Goal: Task Accomplishment & Management: Complete application form

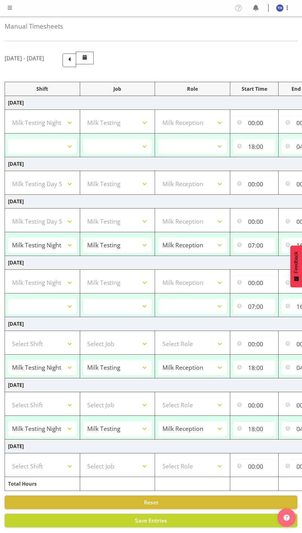
select select "82101"
select select "10660"
select select "1156"
select select
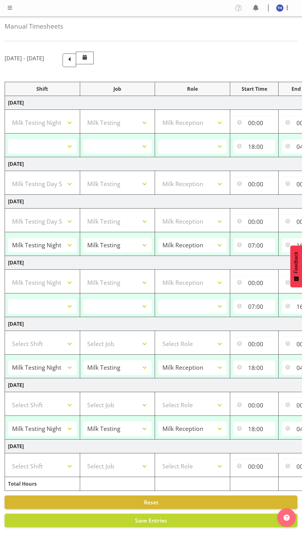
select select
select select "82100"
select select "10660"
select select "1156"
select select "82100"
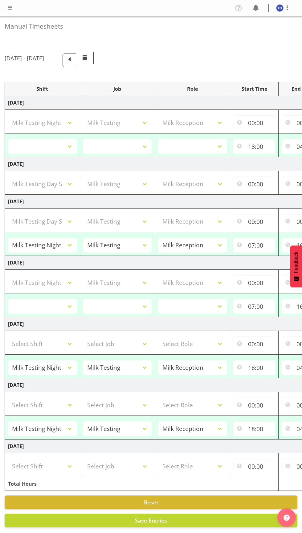
select select "10660"
select select "1156"
select select "82101"
select select "10660"
select select "82101"
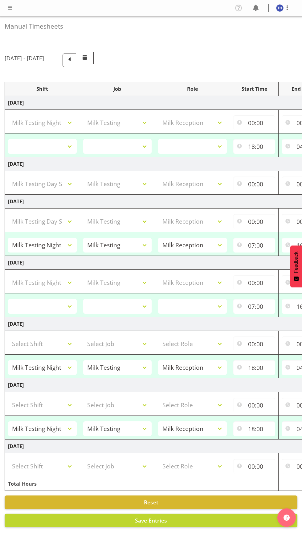
select select "10660"
select select "1156"
select select
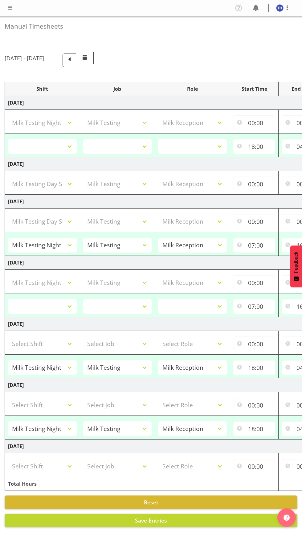
select select "82101"
select select "10660"
select select "82101"
select select "10660"
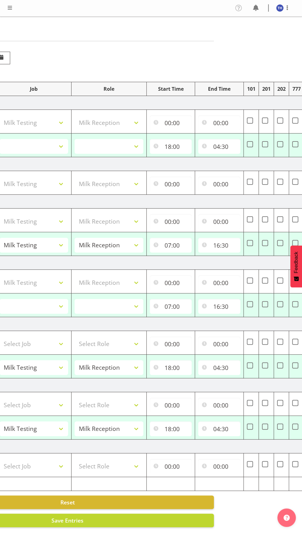
scroll to position [0, 134]
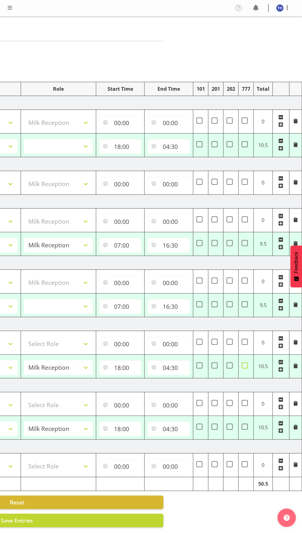
click at [244, 366] on span at bounding box center [244, 365] width 6 height 6
click at [244, 366] on input "checkbox" at bounding box center [243, 366] width 4 height 4
checkbox input "true"
select select
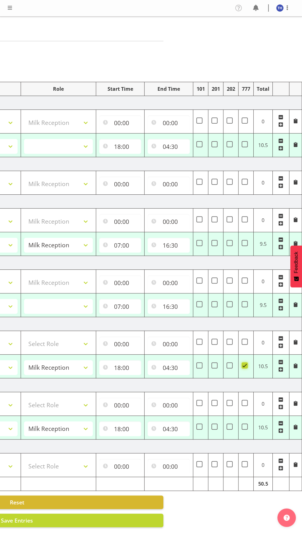
select select
select select "82101"
select select "10660"
select select "1156"
select select
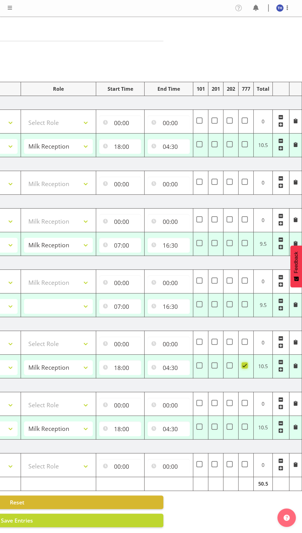
select select
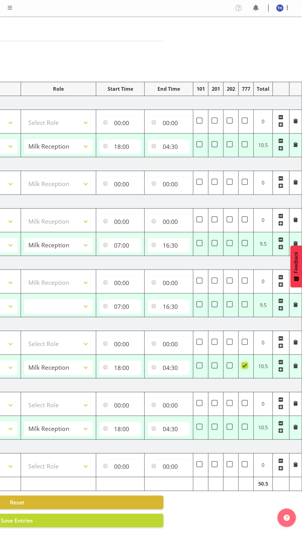
select select "82100"
select select
select select "82100"
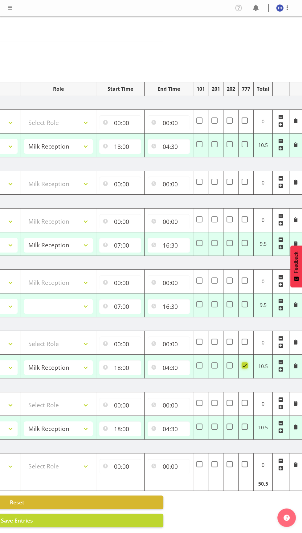
select select "10660"
select select "1156"
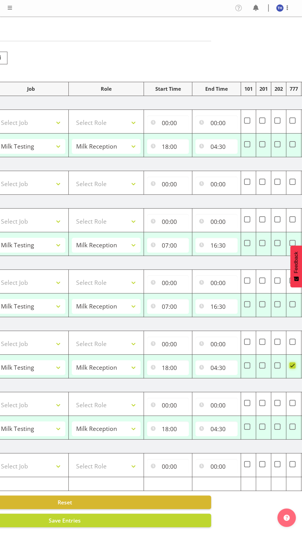
scroll to position [0, 106]
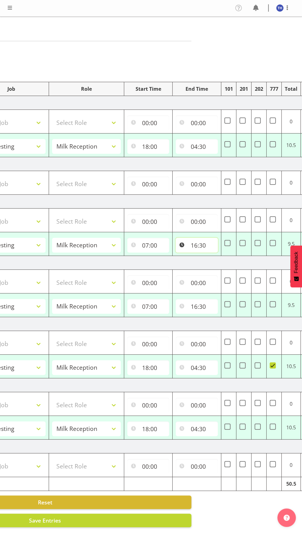
click at [201, 251] on input "16:30" at bounding box center [196, 245] width 42 height 15
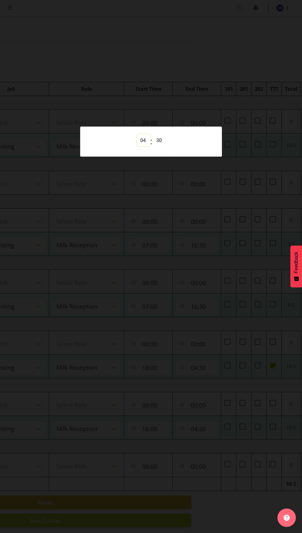
click at [145, 143] on select "00 01 02 03 04 05 06 07 08 09 10 11 12 13 14 15 16 17 18 19 20 21 22 23" at bounding box center [144, 140] width 14 height 12
select select "5"
click at [137, 134] on select "00 01 02 03 04 05 06 07 08 09 10 11 12 13 14 15 16 17 18 19 20 21 22 23" at bounding box center [144, 140] width 14 height 12
type input "05:30"
click at [201, 268] on div at bounding box center [151, 266] width 302 height 533
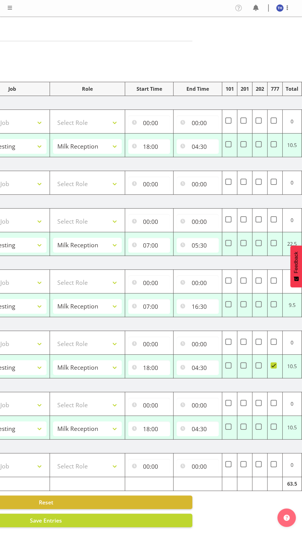
scroll to position [0, 106]
click at [214, 308] on input "16:30" at bounding box center [197, 306] width 42 height 15
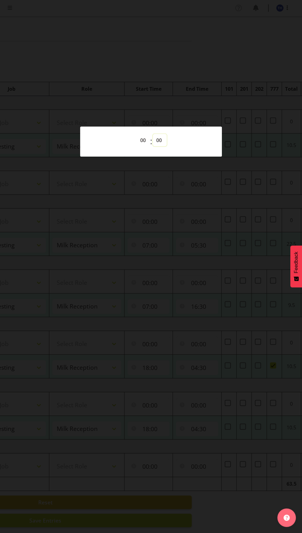
click at [158, 145] on select "00 01 02 03 04 05 06 07 08 09 10 11 12 13 14 15 16 17 18 19 20 21 22 23 24 25 2…" at bounding box center [160, 140] width 14 height 12
select select "5"
click at [153, 134] on select "00 01 02 03 04 05 06 07 08 09 10 11 12 13 14 15 16 17 18 19 20 21 22 23 24 25 2…" at bounding box center [160, 140] width 14 height 12
type input "16:05"
click at [145, 141] on select "00 01 02 03 04 05 06 07 08 09 10 11 12 13 14 15 16 17 18 19 20 21 22 23" at bounding box center [144, 140] width 14 height 12
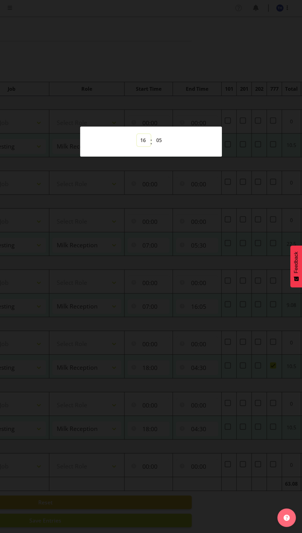
select select "17"
click at [137, 134] on select "00 01 02 03 04 05 06 07 08 09 10 11 12 13 14 15 16 17 18 19 20 21 22 23" at bounding box center [144, 140] width 14 height 12
type input "17:05"
click at [159, 141] on select "00 01 02 03 04 05 06 07 08 09 10 11 12 13 14 15 16 17 18 19 20 21 22 23 24 25 2…" at bounding box center [160, 140] width 14 height 12
select select "30"
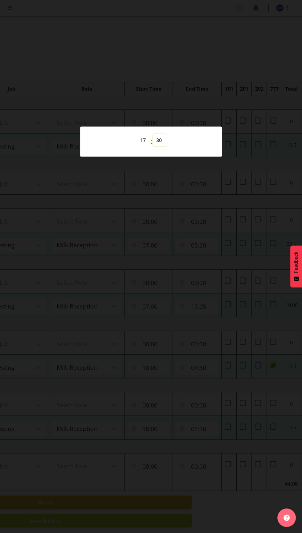
click at [153, 134] on select "00 01 02 03 04 05 06 07 08 09 10 11 12 13 14 15 16 17 18 19 20 21 22 23 24 25 2…" at bounding box center [160, 140] width 14 height 12
type input "17:30"
click at [206, 317] on div at bounding box center [151, 266] width 302 height 533
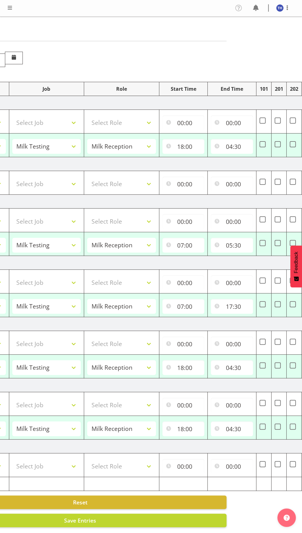
scroll to position [0, 74]
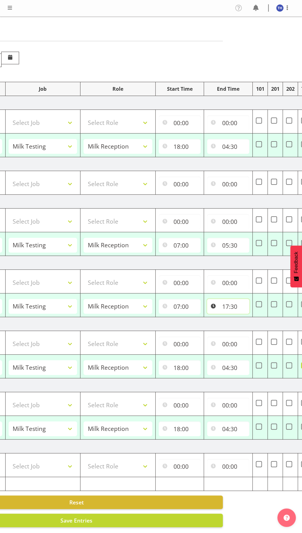
click at [242, 309] on input "17:30" at bounding box center [228, 306] width 42 height 15
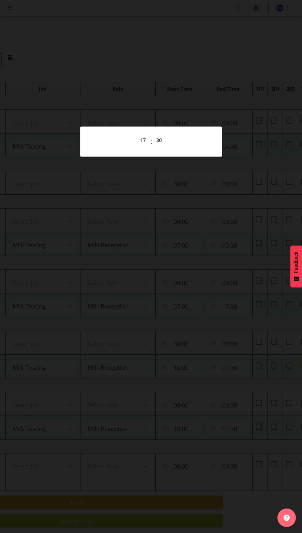
click at [192, 251] on div at bounding box center [151, 266] width 302 height 533
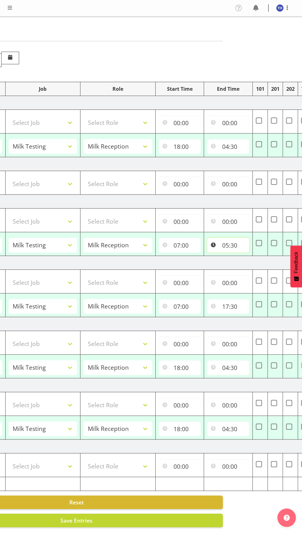
click at [234, 248] on input "05:30" at bounding box center [228, 245] width 42 height 15
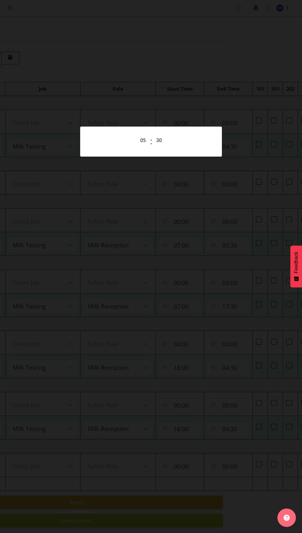
click at [128, 133] on div "00 01 02 03 04 05 06 07 08 09 10 11 12 13 14 15 16 17 18 19 20 21 22 23 : 00 01…" at bounding box center [151, 141] width 142 height 25
click at [145, 143] on select "00 01 02 03 04 05 06 07 08 09 10 11 12 13 14 15 16 17 18 19 20 21 22 23" at bounding box center [144, 140] width 14 height 12
select select "17"
click at [137, 134] on select "00 01 02 03 04 05 06 07 08 09 10 11 12 13 14 15 16 17 18 19 20 21 22 23" at bounding box center [144, 140] width 14 height 12
type input "17:30"
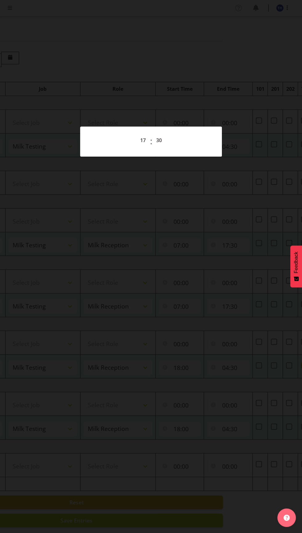
click at [208, 377] on div at bounding box center [151, 266] width 302 height 533
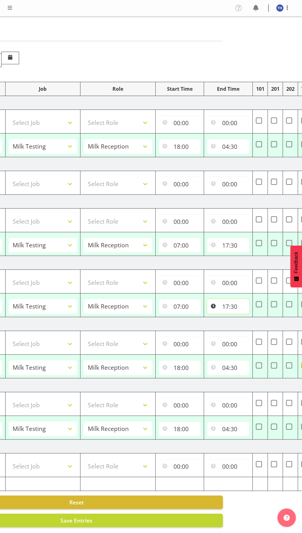
click at [238, 312] on input "17:30" at bounding box center [228, 306] width 42 height 15
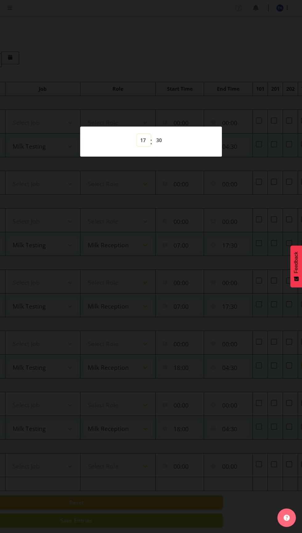
click at [146, 144] on select "00 01 02 03 04 05 06 07 08 09 10 11 12 13 14 15 16 17 18 19 20 21 22 23" at bounding box center [144, 140] width 14 height 12
select select "5"
click at [137, 134] on select "00 01 02 03 04 05 06 07 08 09 10 11 12 13 14 15 16 17 18 19 20 21 22 23" at bounding box center [144, 140] width 14 height 12
type input "05:30"
click at [204, 236] on div at bounding box center [151, 266] width 302 height 533
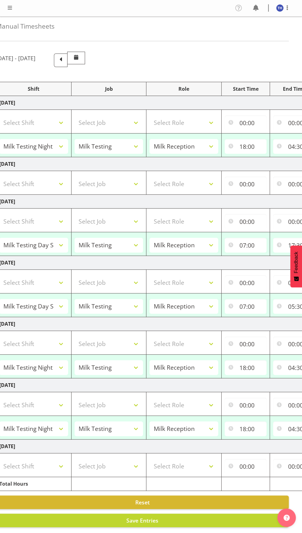
scroll to position [0, 0]
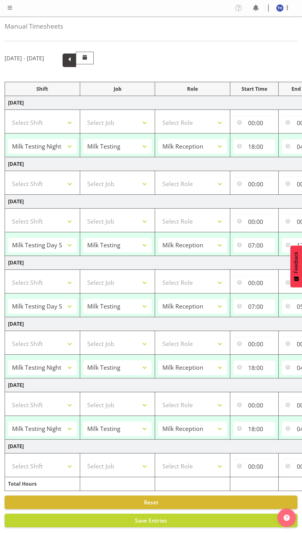
click at [76, 63] on span at bounding box center [69, 61] width 14 height 14
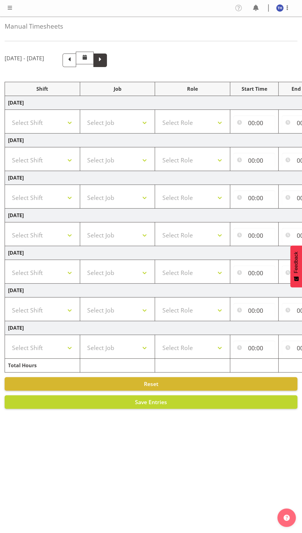
click at [104, 61] on span at bounding box center [100, 59] width 8 height 8
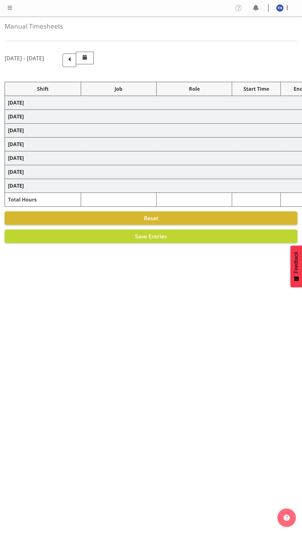
select select "82101"
select select "10660"
select select "82100"
select select "10660"
select select "82100"
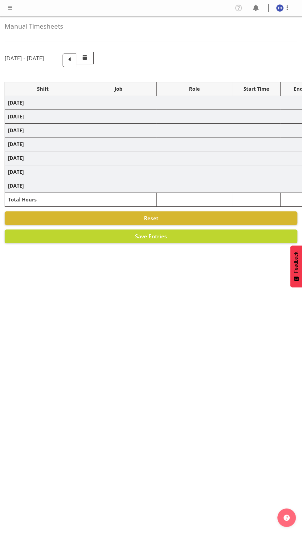
select select "10660"
select select "82101"
select select "10660"
select select "82101"
select select "10660"
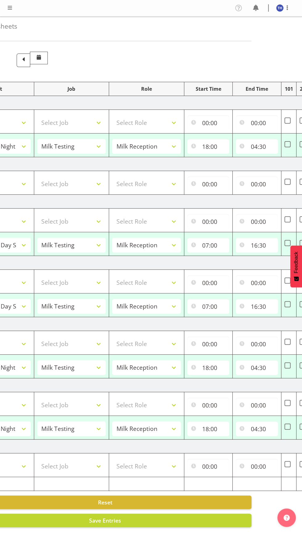
scroll to position [0, 49]
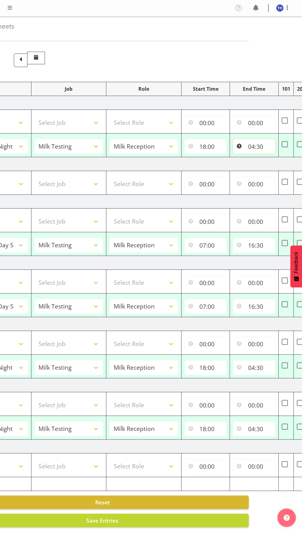
click at [262, 147] on input "04:30" at bounding box center [254, 146] width 42 height 15
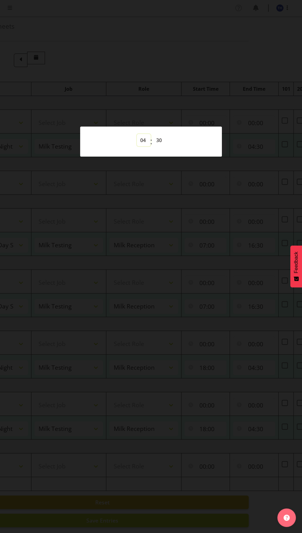
click at [142, 140] on select "00 01 02 03 04 05 06 07 08 09 10 11 12 13 14 15 16 17 18 19 20 21 22 23" at bounding box center [144, 140] width 14 height 12
select select "6"
click at [137, 134] on select "00 01 02 03 04 05 06 07 08 09 10 11 12 13 14 15 16 17 18 19 20 21 22 23" at bounding box center [144, 140] width 14 height 12
type input "06:30"
click at [159, 140] on select "00 01 02 03 04 05 06 07 08 09 10 11 12 13 14 15 16 17 18 19 20 21 22 23 24 25 2…" at bounding box center [160, 140] width 14 height 12
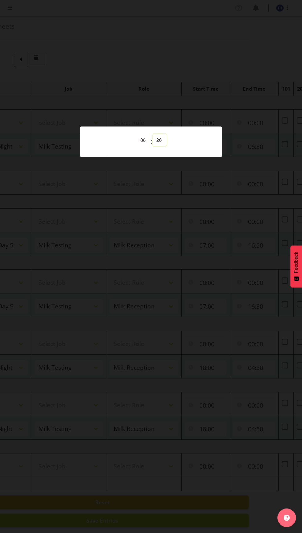
select select "55"
click at [153, 134] on select "00 01 02 03 04 05 06 07 08 09 10 11 12 13 14 15 16 17 18 19 20 21 22 23 24 25 2…" at bounding box center [160, 140] width 14 height 12
type input "06:55"
click at [208, 283] on div at bounding box center [151, 266] width 302 height 533
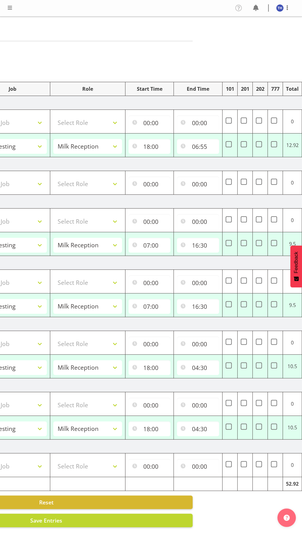
scroll to position [0, 134]
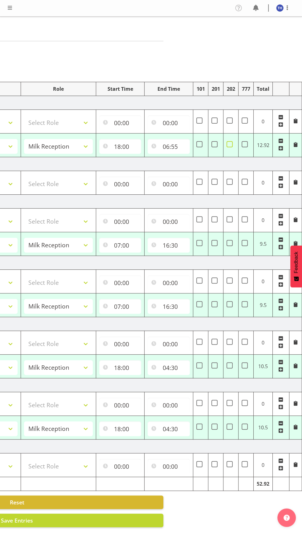
click at [229, 144] on span at bounding box center [229, 144] width 6 height 6
click at [229, 144] on input "checkbox" at bounding box center [228, 144] width 4 height 4
checkbox input "true"
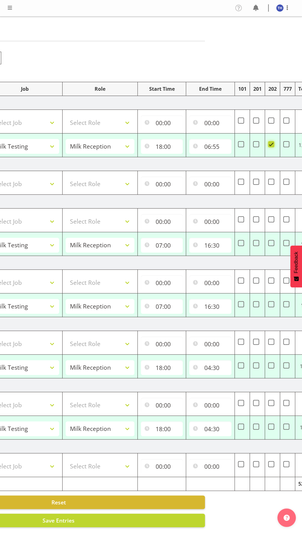
scroll to position [0, 102]
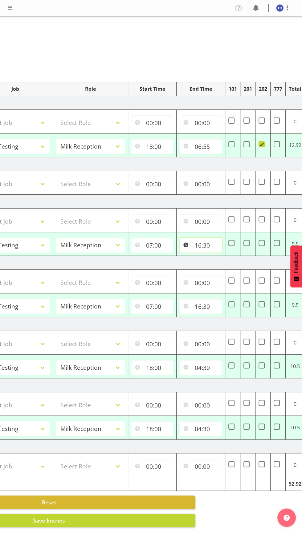
click at [209, 246] on input "16:30" at bounding box center [200, 245] width 42 height 15
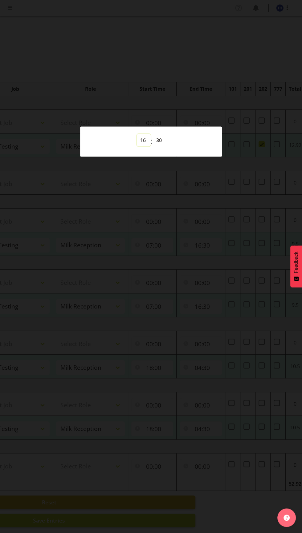
click at [140, 146] on select "00 01 02 03 04 05 06 07 08 09 10 11 12 13 14 15 16 17 18 19 20 21 22 23" at bounding box center [144, 140] width 14 height 12
select select "17"
click at [137, 146] on select "00 01 02 03 04 05 06 07 08 09 10 11 12 13 14 15 16 17 18 19 20 21 22 23" at bounding box center [144, 140] width 14 height 12
type input "17:30"
click at [219, 261] on div at bounding box center [151, 266] width 302 height 533
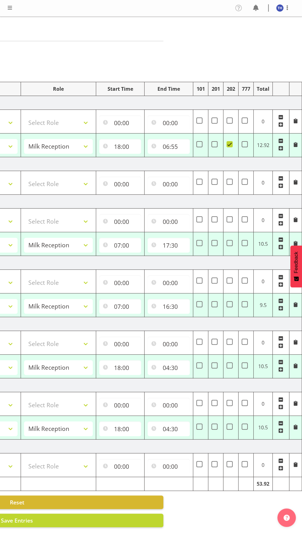
scroll to position [0, 133]
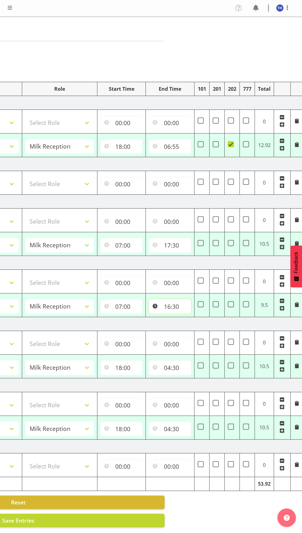
click at [178, 308] on input "16:30" at bounding box center [170, 306] width 42 height 15
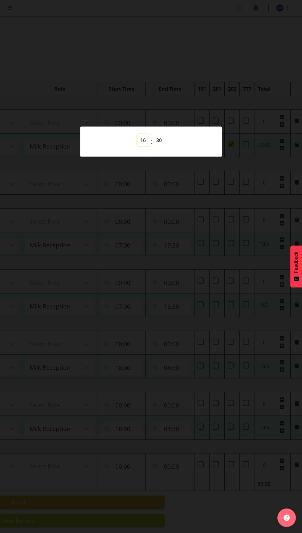
click at [142, 146] on select "00 01 02 03 04 05 06 07 08 09 10 11 12 13 14 15 16 17 18 19 20 21 22 23" at bounding box center [144, 140] width 14 height 12
select select "17"
click at [137, 146] on select "00 01 02 03 04 05 06 07 08 09 10 11 12 13 14 15 16 17 18 19 20 21 22 23" at bounding box center [144, 140] width 14 height 12
type input "17:30"
click at [162, 146] on select "00 01 02 03 04 05 06 07 08 09 10 11 12 13 14 15 16 17 18 19 20 21 22 23 24 25 2…" at bounding box center [160, 140] width 14 height 12
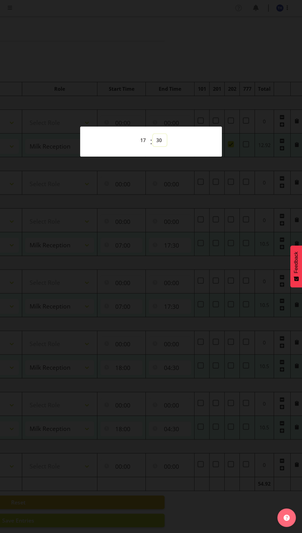
select select "45"
click at [153, 146] on select "00 01 02 03 04 05 06 07 08 09 10 11 12 13 14 15 16 17 18 19 20 21 22 23 24 25 2…" at bounding box center [160, 140] width 14 height 12
type input "17:45"
click at [176, 342] on div at bounding box center [151, 266] width 302 height 533
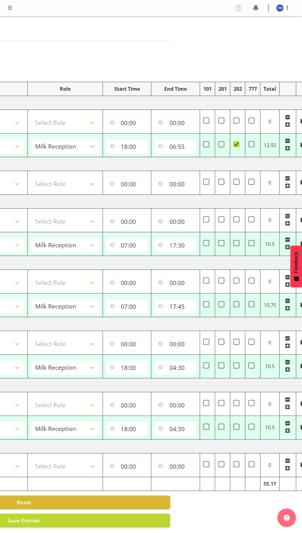
scroll to position [0, 134]
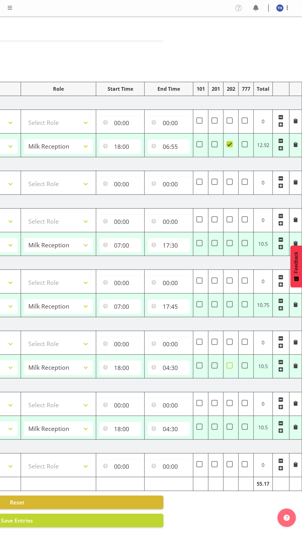
click at [229, 364] on span at bounding box center [229, 365] width 6 height 6
click at [229, 364] on input "checkbox" at bounding box center [228, 366] width 4 height 4
checkbox input "true"
click at [244, 364] on span at bounding box center [244, 365] width 6 height 6
click at [244, 364] on input "checkbox" at bounding box center [243, 366] width 4 height 4
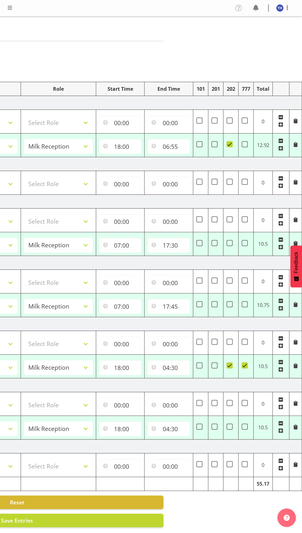
click at [244, 364] on span at bounding box center [244, 365] width 6 height 6
click at [244, 364] on input "checkbox" at bounding box center [243, 366] width 4 height 4
checkbox input "false"
click at [229, 364] on span at bounding box center [229, 365] width 6 height 6
click at [229, 364] on input "checkbox" at bounding box center [228, 366] width 4 height 4
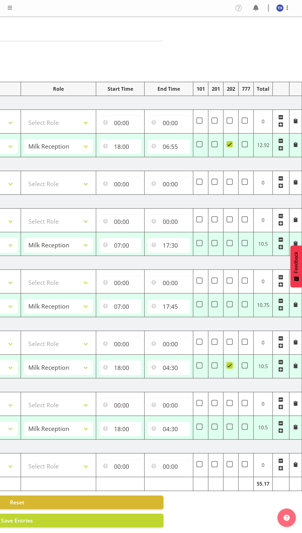
checkbox input "false"
click at [246, 364] on span at bounding box center [244, 365] width 6 height 6
click at [245, 364] on input "checkbox" at bounding box center [243, 366] width 4 height 4
checkbox input "true"
click at [242, 145] on span at bounding box center [244, 144] width 6 height 6
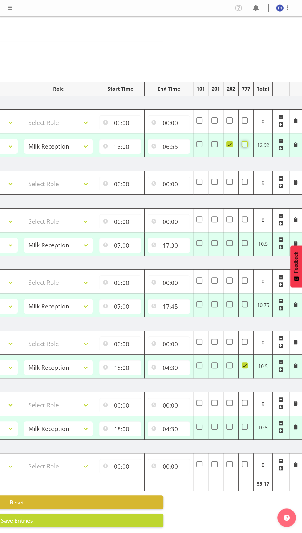
click at [242, 145] on input "checkbox" at bounding box center [243, 144] width 4 height 4
checkbox input "true"
click at [186, 368] on input "04:30" at bounding box center [168, 367] width 42 height 15
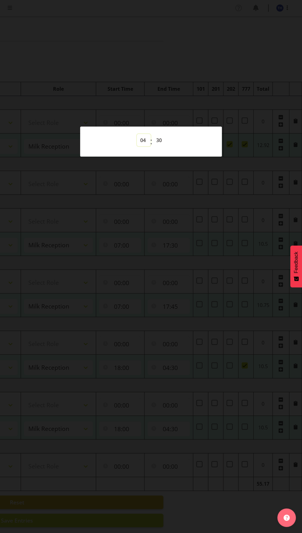
click at [144, 146] on select "00 01 02 03 04 05 06 07 08 09 10 11 12 13 14 15 16 17 18 19 20 21 22 23" at bounding box center [144, 140] width 14 height 12
select select "6"
click at [137, 146] on select "00 01 02 03 04 05 06 07 08 09 10 11 12 13 14 15 16 17 18 19 20 21 22 23" at bounding box center [144, 140] width 14 height 12
type input "06:30"
click at [144, 146] on select "00 01 02 03 04 05 06 07 08 09 10 11 12 13 14 15 16 17 18 19 20 21 22 23" at bounding box center [144, 140] width 14 height 12
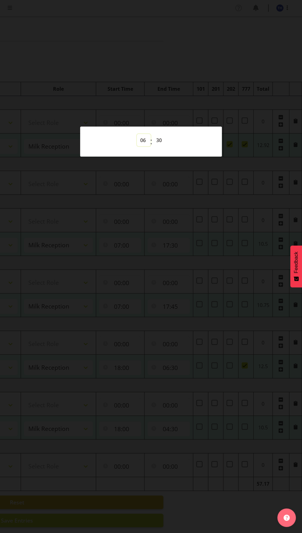
select select "5"
click at [137, 146] on select "00 01 02 03 04 05 06 07 08 09 10 11 12 13 14 15 16 17 18 19 20 21 22 23" at bounding box center [144, 140] width 14 height 12
type input "05:30"
click at [161, 146] on select "00 01 02 03 04 05 06 07 08 09 10 11 12 13 14 15 16 17 18 19 20 21 22 23 24 25 2…" at bounding box center [160, 140] width 14 height 12
select select "40"
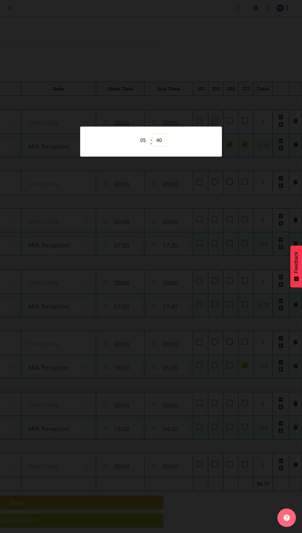
click at [153, 146] on select "00 01 02 03 04 05 06 07 08 09 10 11 12 13 14 15 16 17 18 19 20 21 22 23 24 25 2…" at bounding box center [160, 140] width 14 height 12
type input "05:40"
click at [206, 236] on div at bounding box center [151, 266] width 302 height 533
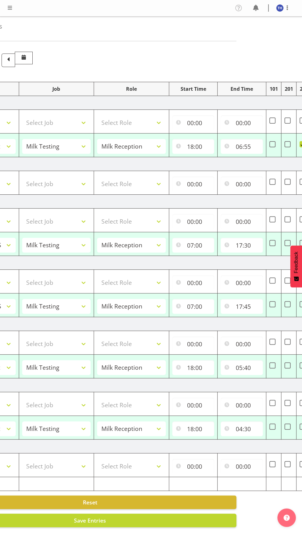
scroll to position [0, 59]
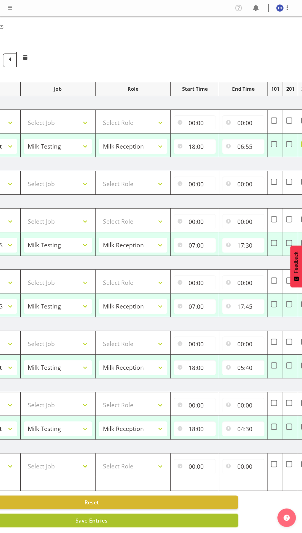
click at [150, 520] on button "Save Entries" at bounding box center [91, 521] width 292 height 14
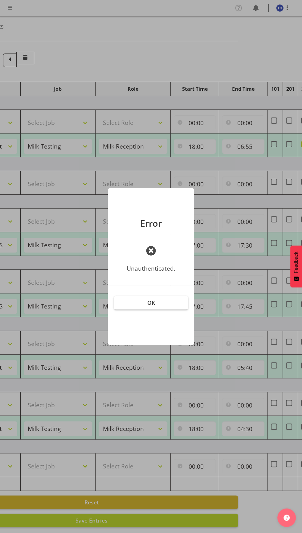
click at [181, 310] on button "OK" at bounding box center [151, 303] width 74 height 14
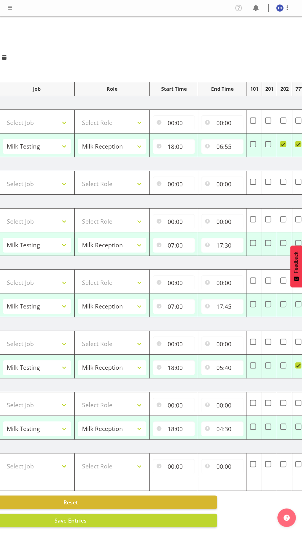
scroll to position [0, 134]
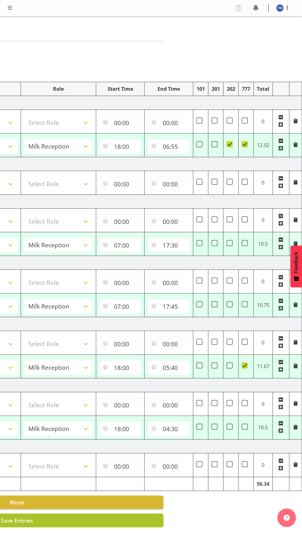
click at [130, 521] on button "Save Entries" at bounding box center [17, 521] width 292 height 14
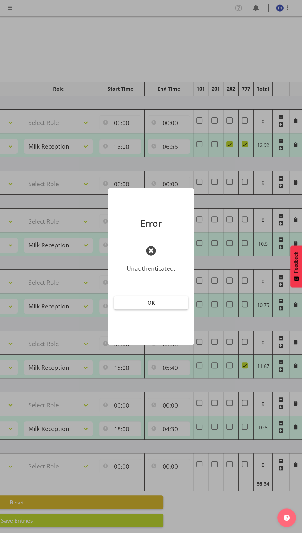
click at [179, 310] on button "OK" at bounding box center [151, 303] width 74 height 14
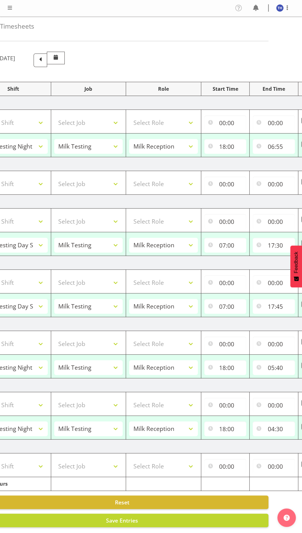
scroll to position [0, 0]
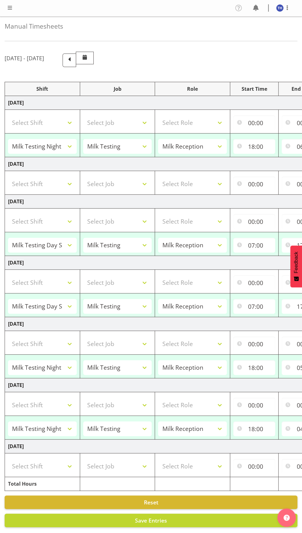
click at [11, 8] on span at bounding box center [9, 7] width 7 height 7
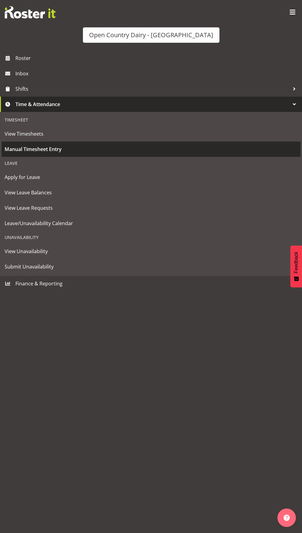
click at [61, 150] on span "Manual Timesheet Entry" at bounding box center [151, 149] width 292 height 9
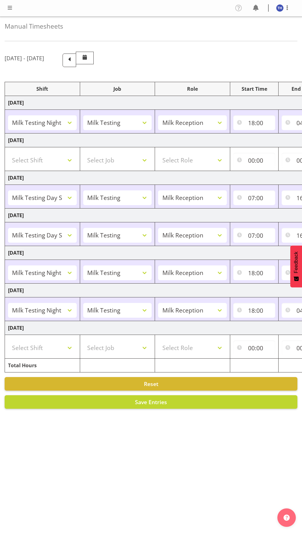
select select "82101"
select select "10660"
select select "82100"
select select "10660"
select select "82100"
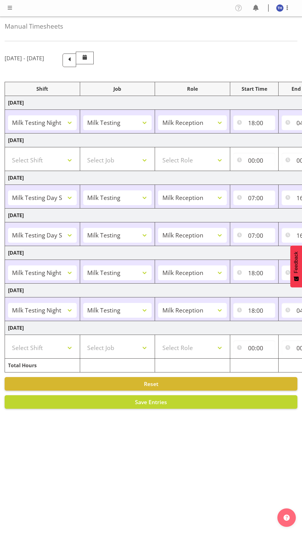
select select "10660"
select select "82101"
select select "10660"
select select "82101"
select select "10660"
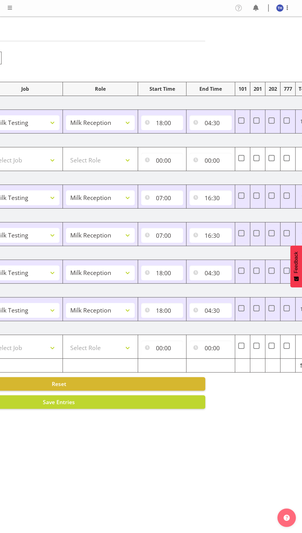
scroll to position [0, 106]
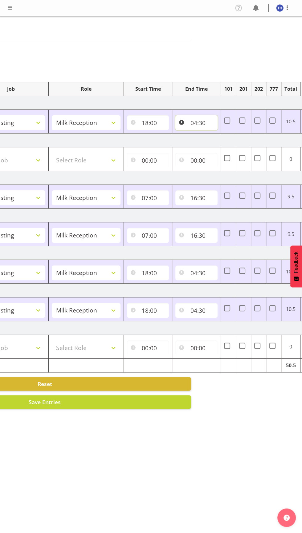
click at [204, 123] on input "04:30" at bounding box center [196, 122] width 42 height 15
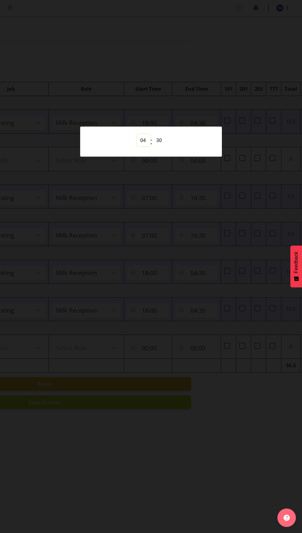
click at [140, 139] on select "00 01 02 03 04 05 06 07 08 09 10 11 12 13 14 15 16 17 18 19 20 21 22 23" at bounding box center [144, 140] width 14 height 12
select select "6"
click at [137, 134] on select "00 01 02 03 04 05 06 07 08 09 10 11 12 13 14 15 16 17 18 19 20 21 22 23" at bounding box center [144, 140] width 14 height 12
type input "06:30"
click at [257, 207] on div at bounding box center [151, 266] width 302 height 533
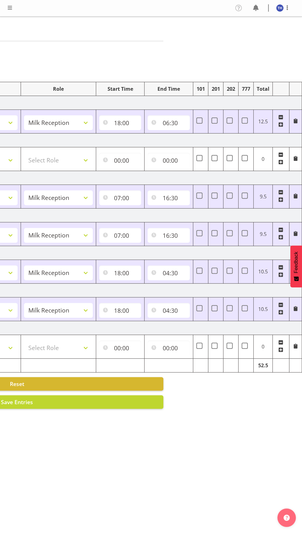
scroll to position [0, 132]
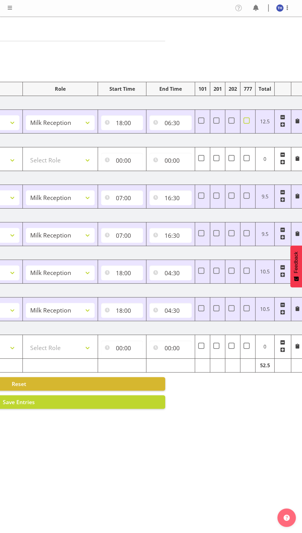
click at [248, 120] on span at bounding box center [246, 121] width 6 height 6
click at [247, 120] on input "checkbox" at bounding box center [245, 121] width 4 height 4
checkbox input "true"
click at [232, 120] on span at bounding box center [231, 121] width 6 height 6
click at [232, 120] on input "checkbox" at bounding box center [230, 121] width 4 height 4
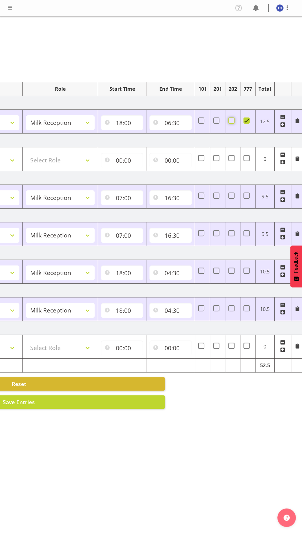
checkbox input "true"
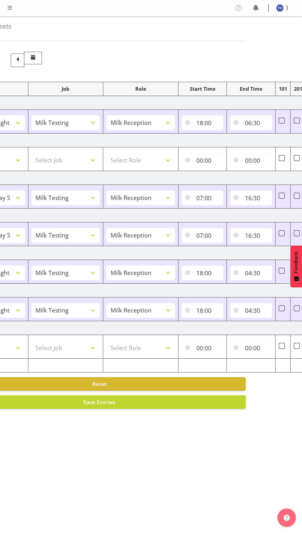
scroll to position [0, 134]
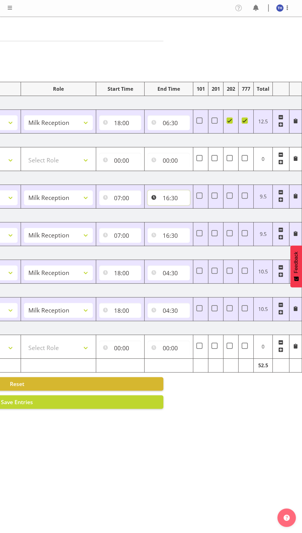
click at [173, 198] on input "16:30" at bounding box center [168, 197] width 42 height 15
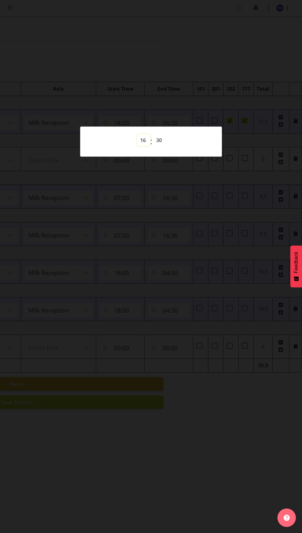
click at [142, 140] on select "00 01 02 03 04 05 06 07 08 09 10 11 12 13 14 15 16 17 18 19 20 21 22 23" at bounding box center [144, 140] width 14 height 12
select select "17"
click at [137, 134] on select "00 01 02 03 04 05 06 07 08 09 10 11 12 13 14 15 16 17 18 19 20 21 22 23" at bounding box center [144, 140] width 14 height 12
type input "17:30"
click at [247, 214] on div at bounding box center [151, 266] width 302 height 533
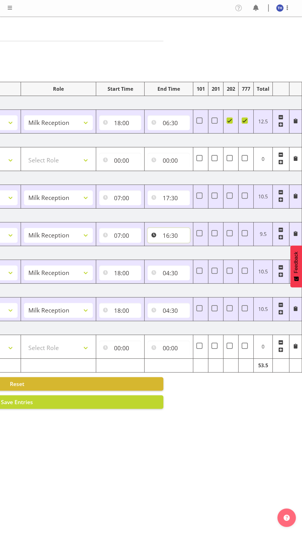
click at [177, 235] on input "16:30" at bounding box center [168, 235] width 42 height 15
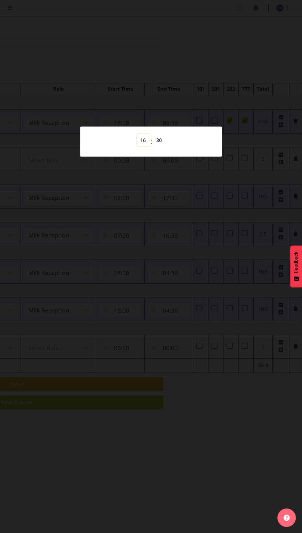
click at [146, 139] on select "00 01 02 03 04 05 06 07 08 09 10 11 12 13 14 15 16 17 18 19 20 21 22 23" at bounding box center [144, 140] width 14 height 12
select select "17"
click at [137, 134] on select "00 01 02 03 04 05 06 07 08 09 10 11 12 13 14 15 16 17 18 19 20 21 22 23" at bounding box center [144, 140] width 14 height 12
type input "17:30"
click at [160, 140] on select "00 01 02 03 04 05 06 07 08 09 10 11 12 13 14 15 16 17 18 19 20 21 22 23 24 25 2…" at bounding box center [160, 140] width 14 height 12
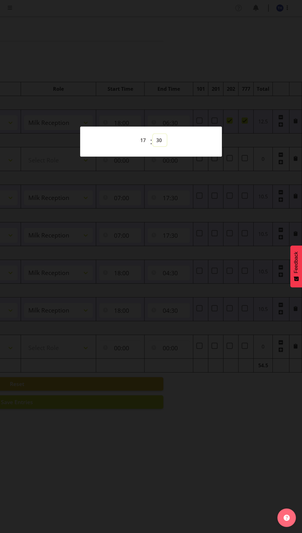
select select "44"
click at [153, 134] on select "00 01 02 03 04 05 06 07 08 09 10 11 12 13 14 15 16 17 18 19 20 21 22 23 24 25 2…" at bounding box center [160, 140] width 14 height 12
type input "17:44"
click at [161, 142] on select "00 01 02 03 04 05 06 07 08 09 10 11 12 13 14 15 16 17 18 19 20 21 22 23 24 25 2…" at bounding box center [160, 140] width 14 height 12
select select "45"
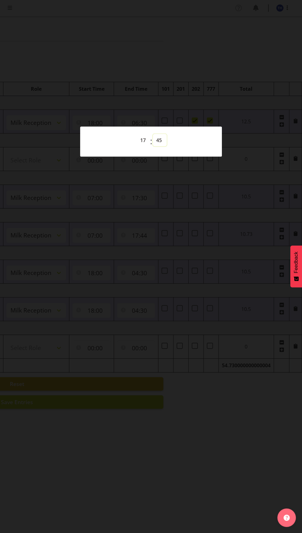
click at [153, 134] on select "00 01 02 03 04 05 06 07 08 09 10 11 12 13 14 15 16 17 18 19 20 21 22 23 24 25 2…" at bounding box center [160, 140] width 14 height 12
type input "17:45"
click at [242, 192] on div at bounding box center [151, 266] width 302 height 533
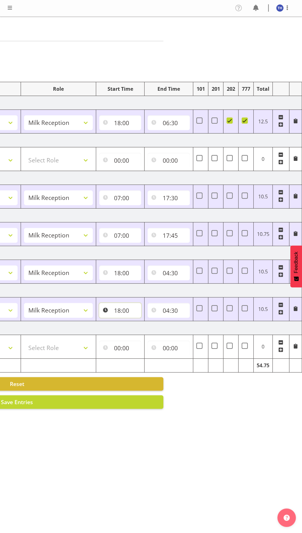
click at [130, 306] on input "18:00" at bounding box center [120, 310] width 42 height 15
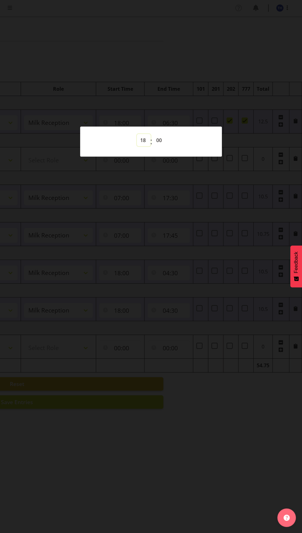
click at [146, 146] on select "00 01 02 03 04 05 06 07 08 09 10 11 12 13 14 15 16 17 18 19 20 21 22 23" at bounding box center [144, 140] width 14 height 12
select select "5"
click at [137, 146] on select "00 01 02 03 04 05 06 07 08 09 10 11 12 13 14 15 16 17 18 19 20 21 22 23" at bounding box center [144, 140] width 14 height 12
type input "05:00"
click at [160, 146] on select "00 01 02 03 04 05 06 07 08 09 10 11 12 13 14 15 16 17 18 19 20 21 22 23 24 25 2…" at bounding box center [160, 140] width 14 height 12
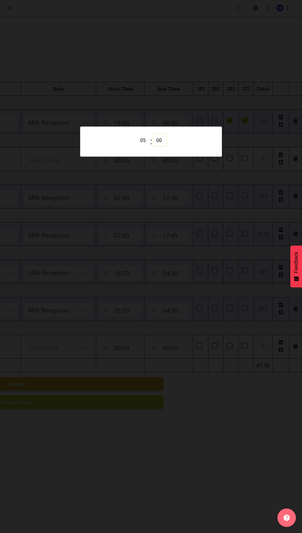
select select "45"
click at [153, 146] on select "00 01 02 03 04 05 06 07 08 09 10 11 12 13 14 15 16 17 18 19 20 21 22 23 24 25 2…" at bounding box center [160, 140] width 14 height 12
type input "05:45"
click at [245, 274] on div at bounding box center [151, 266] width 302 height 533
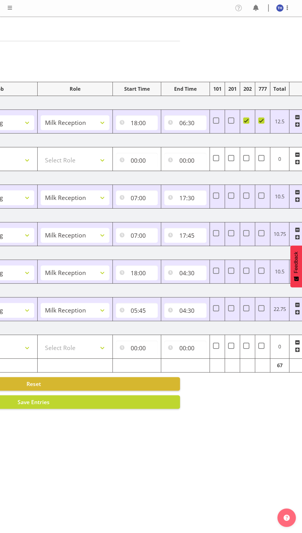
scroll to position [0, 117]
click at [191, 272] on input "04:30" at bounding box center [185, 273] width 42 height 15
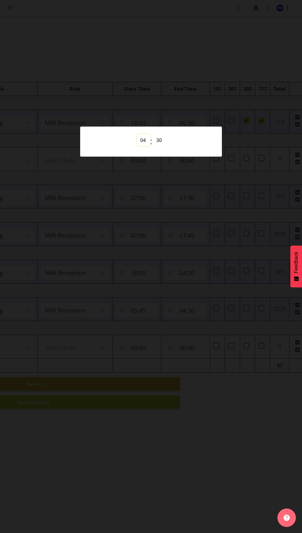
click at [143, 146] on select "00 01 02 03 04 05 06 07 08 09 10 11 12 13 14 15 16 17 18 19 20 21 22 23" at bounding box center [144, 140] width 14 height 12
select select "5"
click at [137, 146] on select "00 01 02 03 04 05 06 07 08 09 10 11 12 13 14 15 16 17 18 19 20 21 22 23" at bounding box center [144, 140] width 14 height 12
type input "05:30"
click at [212, 277] on div at bounding box center [151, 266] width 302 height 533
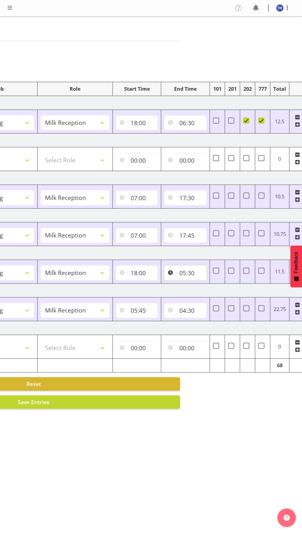
click at [204, 278] on input "05:30" at bounding box center [185, 273] width 42 height 15
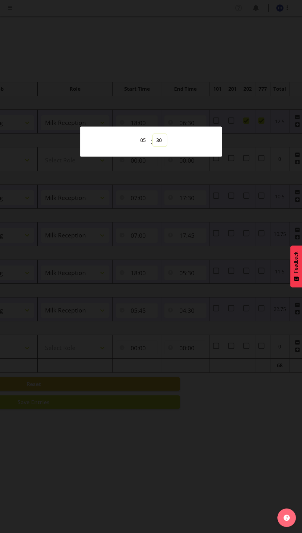
click at [162, 146] on select "00 01 02 03 04 05 06 07 08 09 10 11 12 13 14 15 16 17 18 19 20 21 22 23 24 25 2…" at bounding box center [160, 140] width 14 height 12
select select "45"
click at [153, 146] on select "00 01 02 03 04 05 06 07 08 09 10 11 12 13 14 15 16 17 18 19 20 21 22 23 24 25 2…" at bounding box center [160, 140] width 14 height 12
type input "05:45"
click at [232, 284] on div at bounding box center [151, 266] width 302 height 533
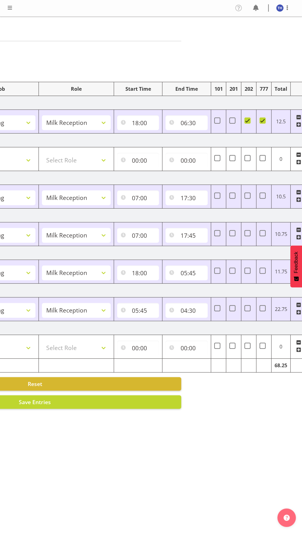
scroll to position [0, 134]
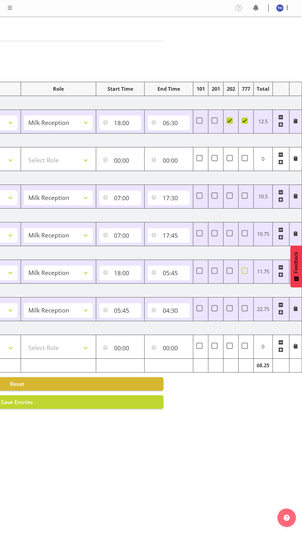
click at [244, 269] on span at bounding box center [244, 271] width 6 height 6
click at [244, 269] on input "checkbox" at bounding box center [243, 271] width 4 height 4
checkbox input "true"
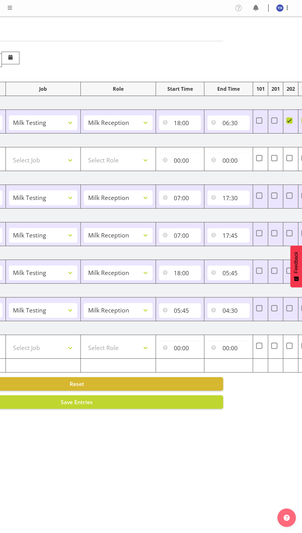
scroll to position [0, 75]
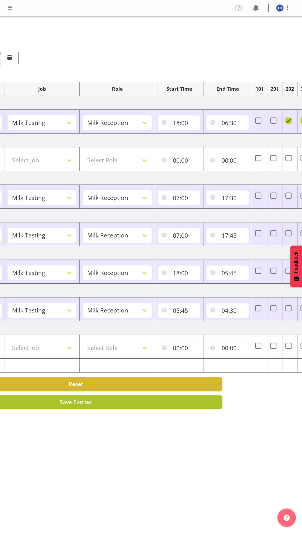
click at [170, 404] on button "Save Entries" at bounding box center [76, 402] width 292 height 14
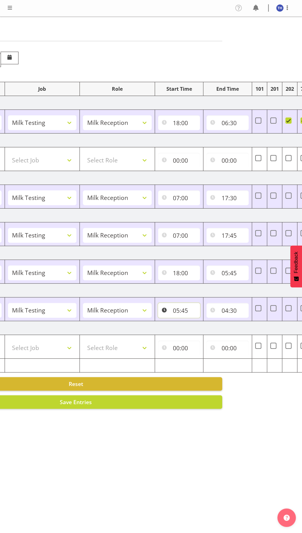
click at [183, 308] on input "05:45" at bounding box center [179, 310] width 42 height 15
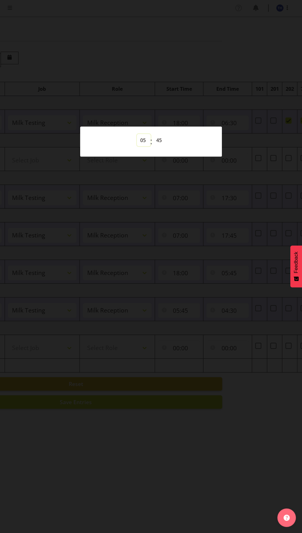
click at [142, 146] on select "00 01 02 03 04 05 06 07 08 09 10 11 12 13 14 15 16 17 18 19 20 21 22 23" at bounding box center [144, 140] width 14 height 12
select select "6"
click at [137, 146] on select "00 01 02 03 04 05 06 07 08 09 10 11 12 13 14 15 16 17 18 19 20 21 22 23" at bounding box center [144, 140] width 14 height 12
type input "06:45"
click at [162, 146] on select "00 01 02 03 04 05 06 07 08 09 10 11 12 13 14 15 16 17 18 19 20 21 22 23 24 25 2…" at bounding box center [160, 140] width 14 height 12
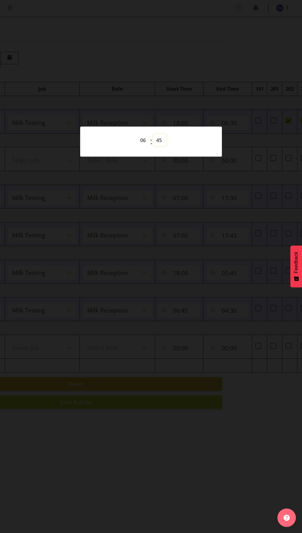
select select "0"
click at [153, 146] on select "00 01 02 03 04 05 06 07 08 09 10 11 12 13 14 15 16 17 18 19 20 21 22 23 24 25 2…" at bounding box center [160, 140] width 14 height 12
type input "06:00"
click at [141, 146] on select "00 01 02 03 04 05 06 07 08 09 10 11 12 13 14 15 16 17 18 19 20 21 22 23" at bounding box center [144, 140] width 14 height 12
select select "18"
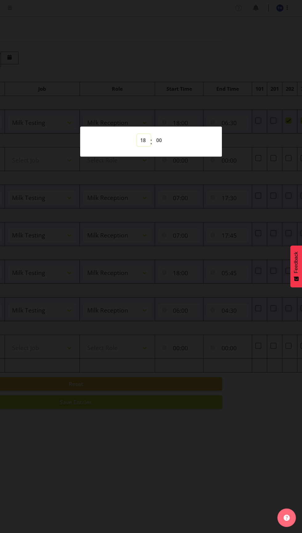
click at [137, 146] on select "00 01 02 03 04 05 06 07 08 09 10 11 12 13 14 15 16 17 18 19 20 21 22 23" at bounding box center [144, 140] width 14 height 12
type input "18:00"
click at [187, 323] on div at bounding box center [151, 266] width 302 height 533
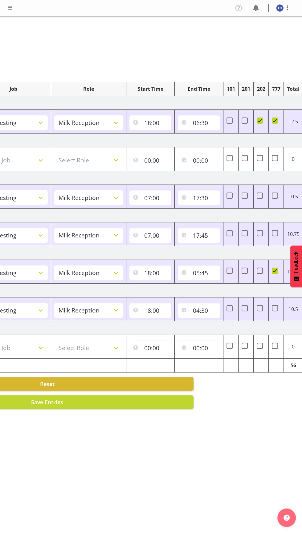
scroll to position [0, 120]
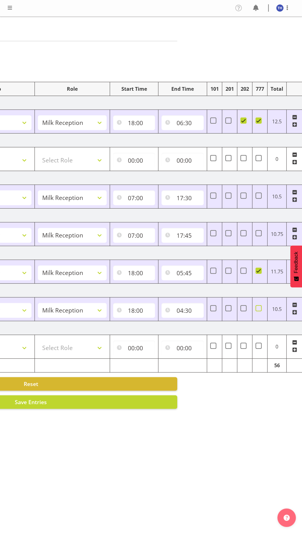
click at [260, 306] on span at bounding box center [258, 308] width 6 height 6
click at [259, 306] on input "checkbox" at bounding box center [257, 308] width 4 height 4
checkbox input "true"
click at [188, 309] on input "04:30" at bounding box center [182, 310] width 42 height 15
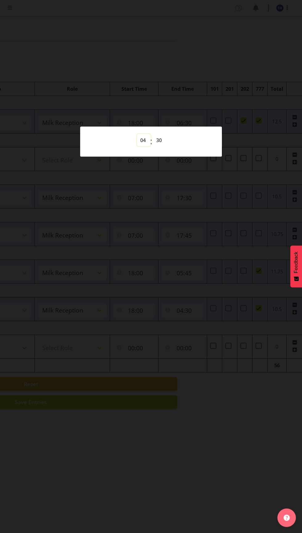
click at [143, 146] on select "00 01 02 03 04 05 06 07 08 09 10 11 12 13 14 15 16 17 18 19 20 21 22 23" at bounding box center [144, 140] width 14 height 12
select select "5"
click at [137, 146] on select "00 01 02 03 04 05 06 07 08 09 10 11 12 13 14 15 16 17 18 19 20 21 22 23" at bounding box center [144, 140] width 14 height 12
type input "05:30"
click at [162, 146] on select "00 01 02 03 04 05 06 07 08 09 10 11 12 13 14 15 16 17 18 19 20 21 22 23 24 25 2…" at bounding box center [160, 140] width 14 height 12
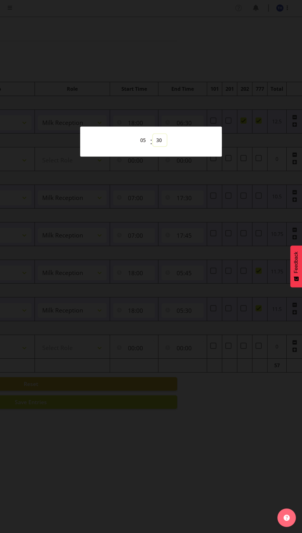
select select "45"
click at [153, 146] on select "00 01 02 03 04 05 06 07 08 09 10 11 12 13 14 15 16 17 18 19 20 21 22 23 24 25 2…" at bounding box center [160, 140] width 14 height 12
type input "05:45"
click at [145, 408] on div at bounding box center [151, 266] width 302 height 533
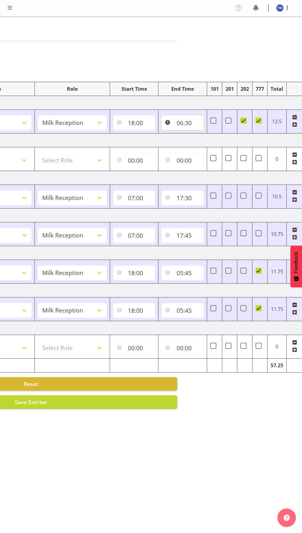
click at [191, 123] on input "06:30" at bounding box center [182, 122] width 42 height 15
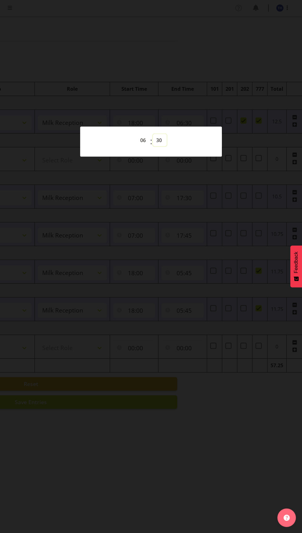
click at [159, 146] on select "00 01 02 03 04 05 06 07 08 09 10 11 12 13 14 15 16 17 18 19 20 21 22 23 24 25 2…" at bounding box center [160, 140] width 14 height 12
click at [153, 146] on select "00 01 02 03 04 05 06 07 08 09 10 11 12 13 14 15 16 17 18 19 20 21 22 23 24 25 2…" at bounding box center [160, 140] width 14 height 12
click at [199, 118] on div at bounding box center [151, 266] width 302 height 533
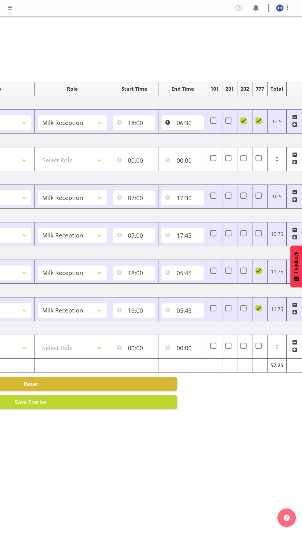
click at [197, 121] on input "06:30" at bounding box center [182, 122] width 42 height 15
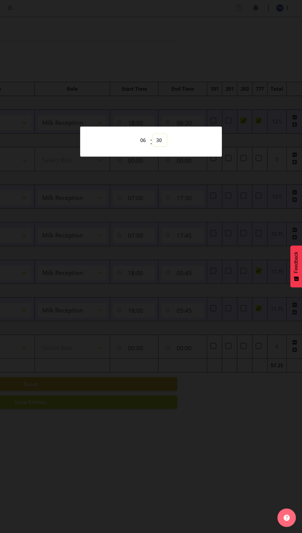
click at [156, 146] on select "00 01 02 03 04 05 06 07 08 09 10 11 12 13 14 15 16 17 18 19 20 21 22 23 24 25 2…" at bounding box center [160, 140] width 14 height 12
select select "45"
click at [153, 146] on select "00 01 02 03 04 05 06 07 08 09 10 11 12 13 14 15 16 17 18 19 20 21 22 23 24 25 2…" at bounding box center [160, 140] width 14 height 12
type input "06:45"
click at [214, 294] on div at bounding box center [151, 266] width 302 height 533
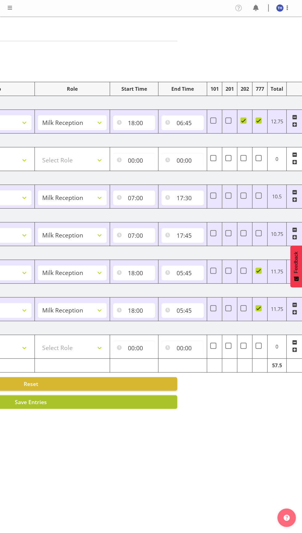
click at [131, 405] on button "Save Entries" at bounding box center [31, 402] width 292 height 14
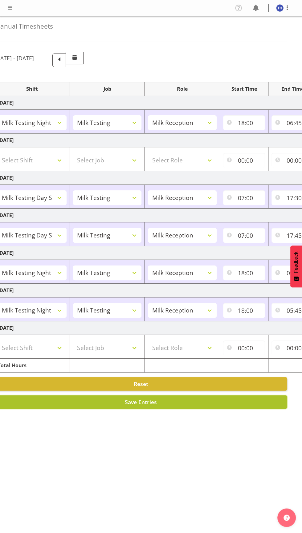
scroll to position [0, 0]
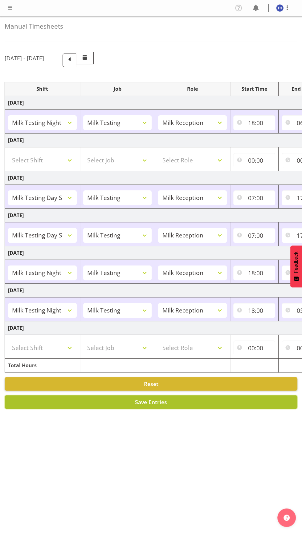
click at [182, 405] on button "Save Entries" at bounding box center [151, 402] width 292 height 14
